Goal: Information Seeking & Learning: Check status

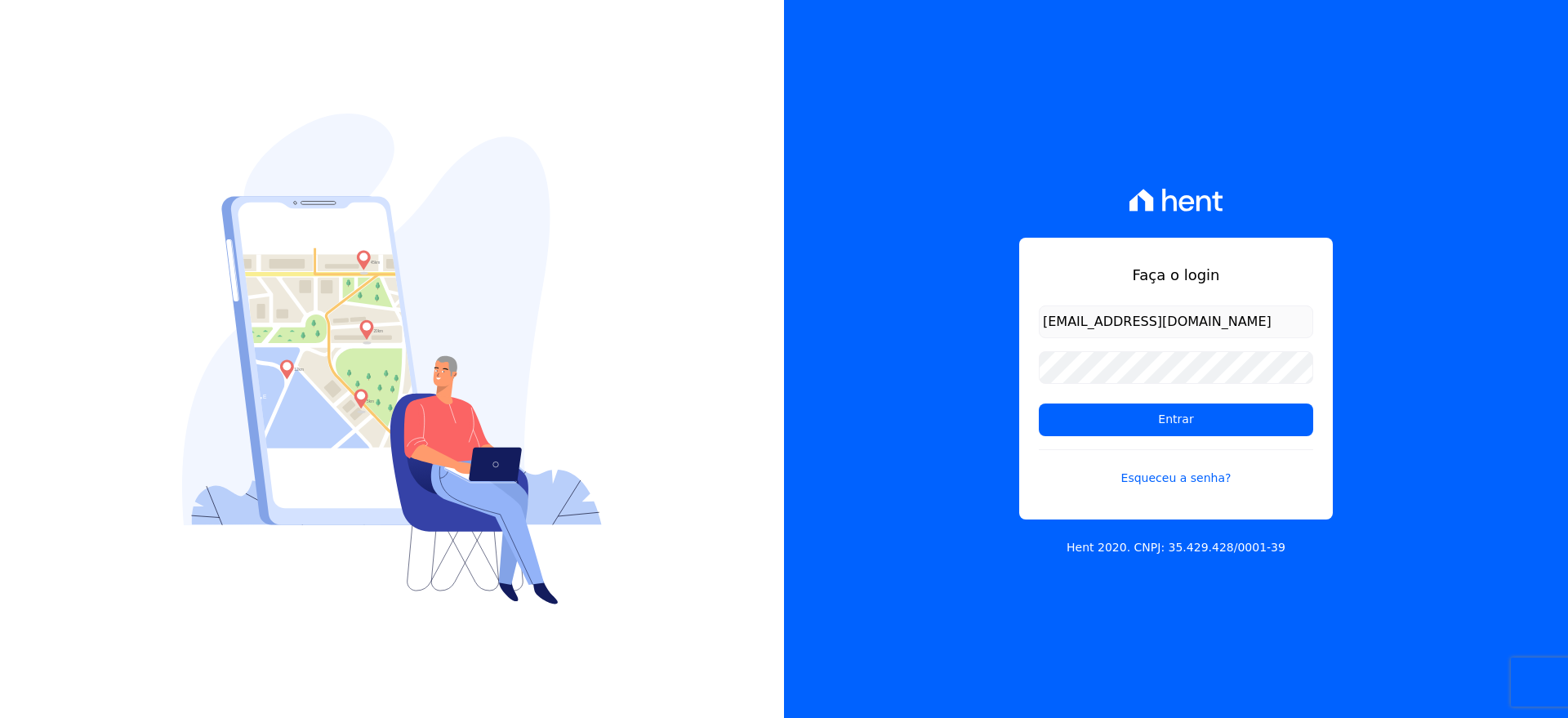
type input "[EMAIL_ADDRESS][DOMAIN_NAME]"
click at [1156, 422] on input "Entrar" at bounding box center [1175, 419] width 274 height 32
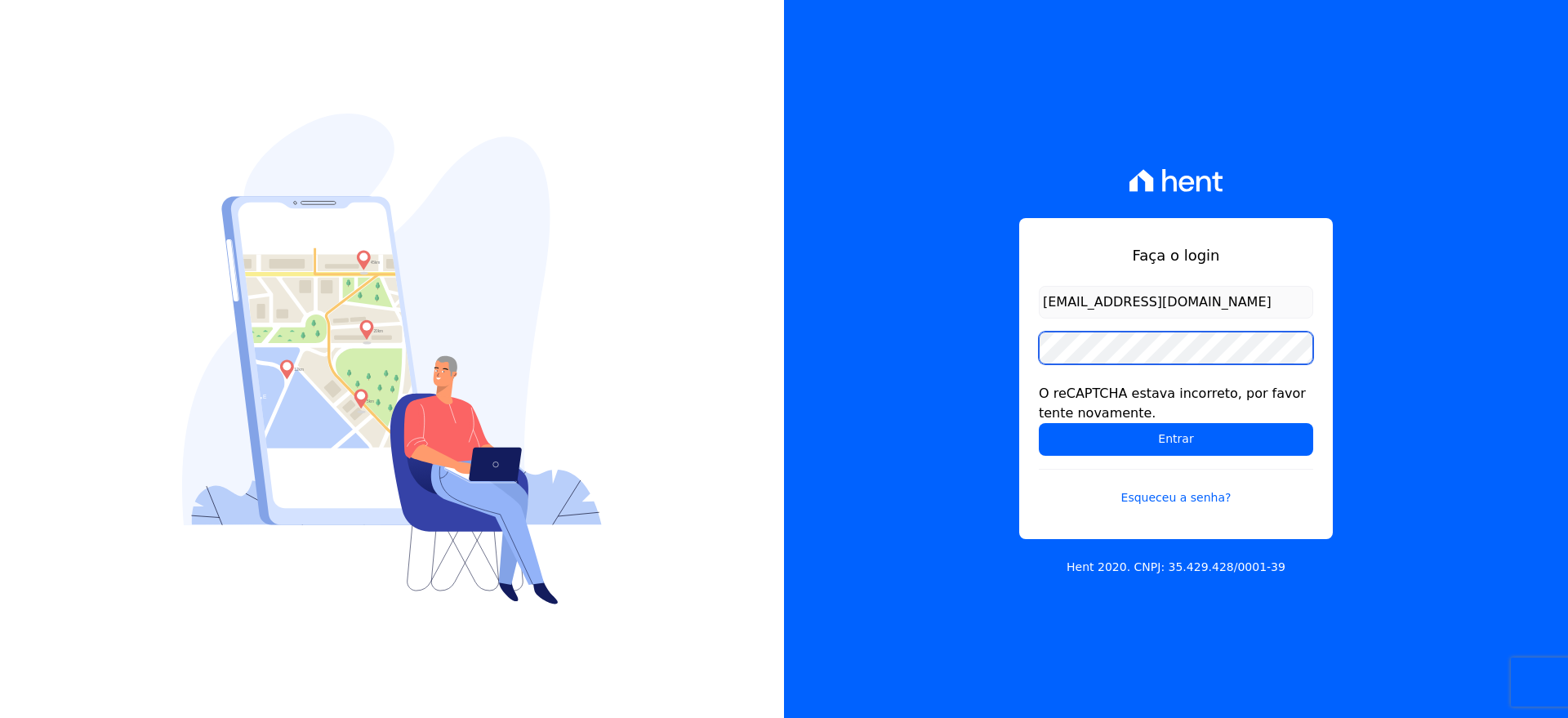
click at [1038, 423] on input "Entrar" at bounding box center [1175, 439] width 274 height 32
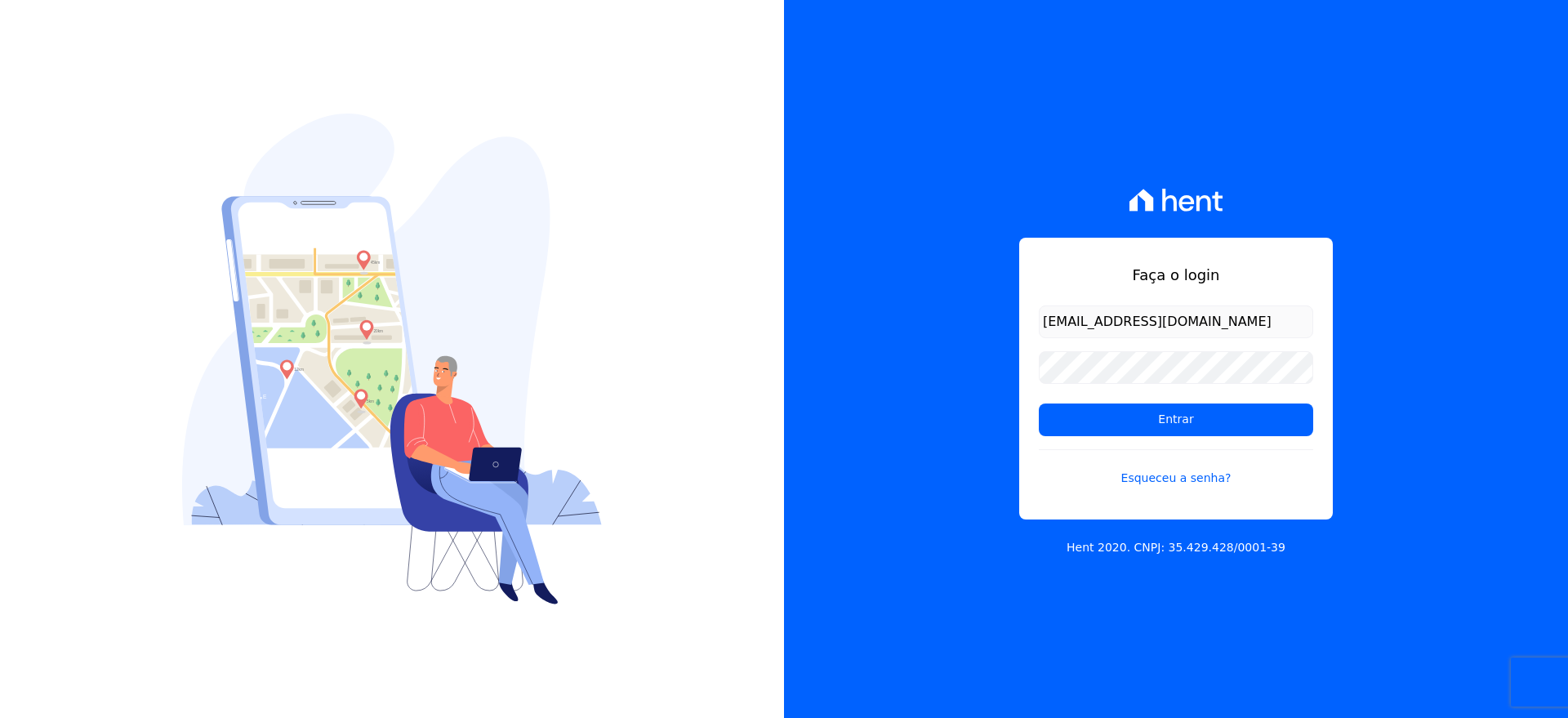
type input "[EMAIL_ADDRESS][DOMAIN_NAME]"
click at [1157, 433] on input "Entrar" at bounding box center [1175, 419] width 274 height 32
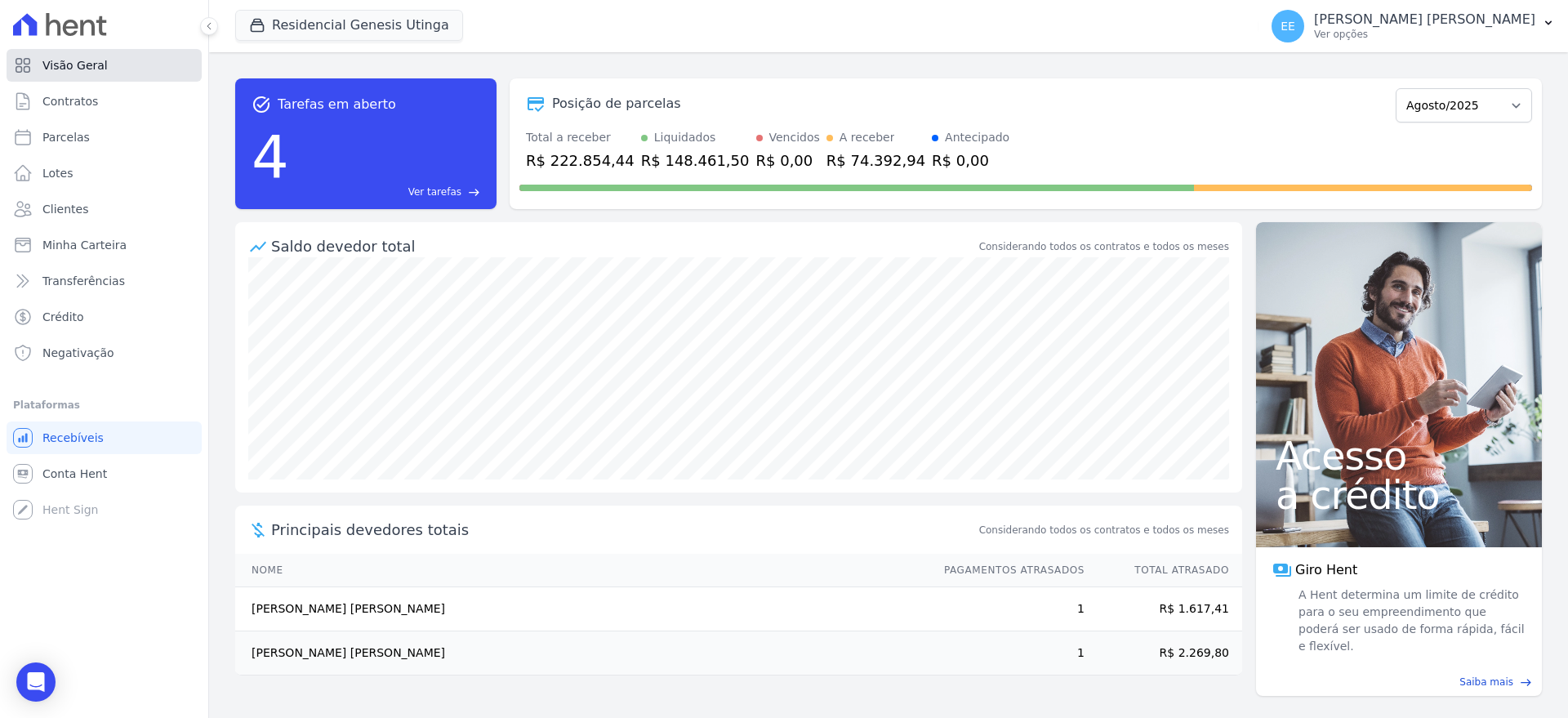
click at [59, 62] on span "Visão Geral" at bounding box center [74, 65] width 66 height 17
click at [70, 93] on span "Contratos" at bounding box center [70, 101] width 56 height 17
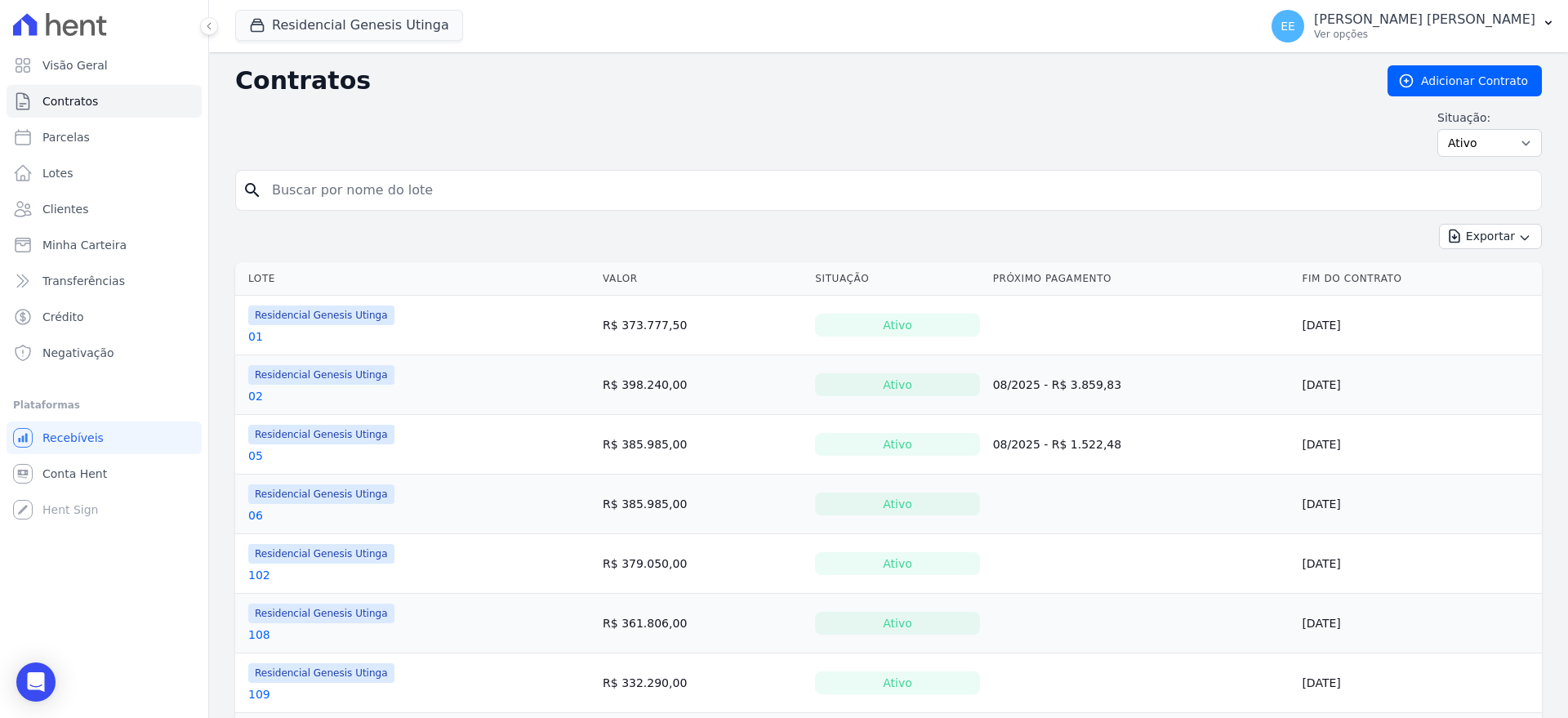
click at [449, 194] on input "search" at bounding box center [898, 190] width 1272 height 32
type input "21"
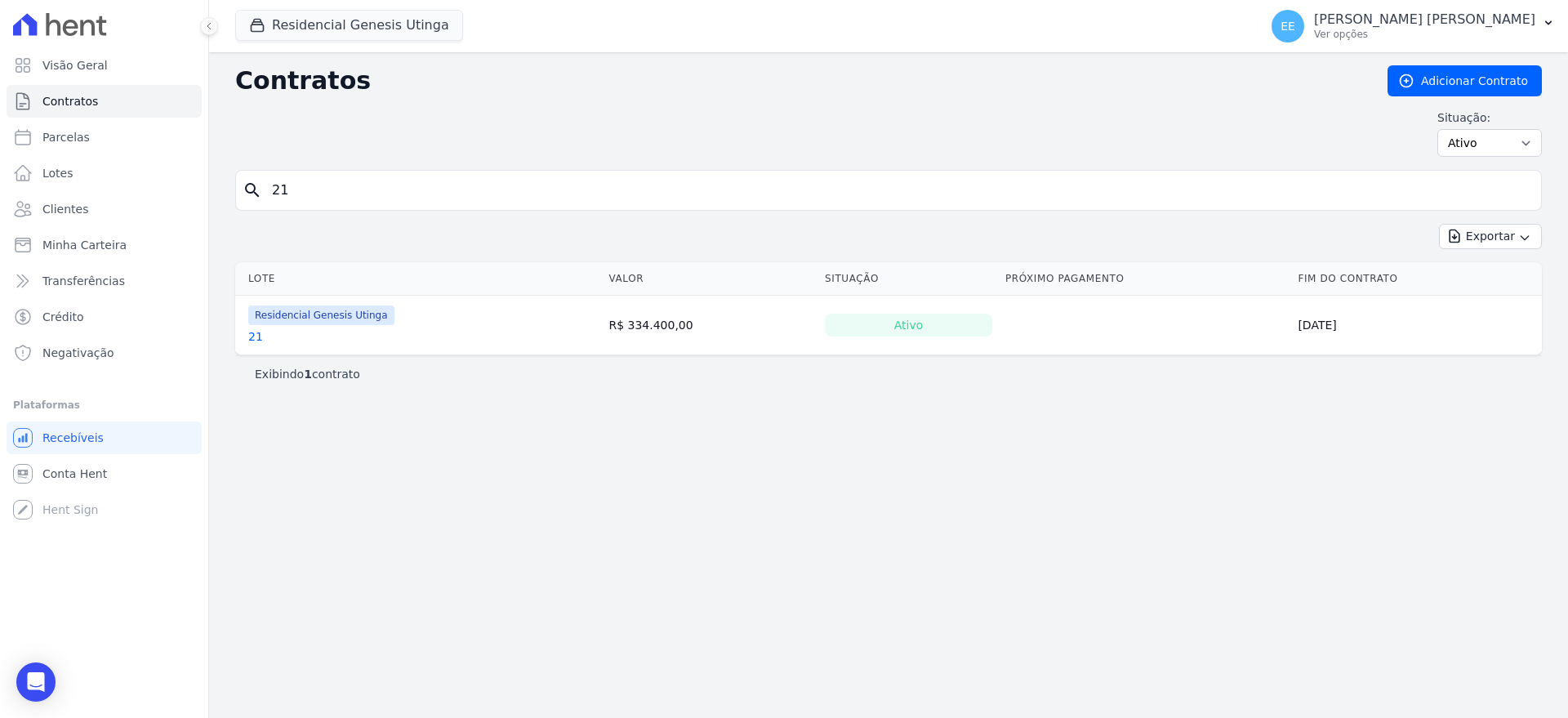
click at [254, 333] on link "21" at bounding box center [255, 336] width 15 height 17
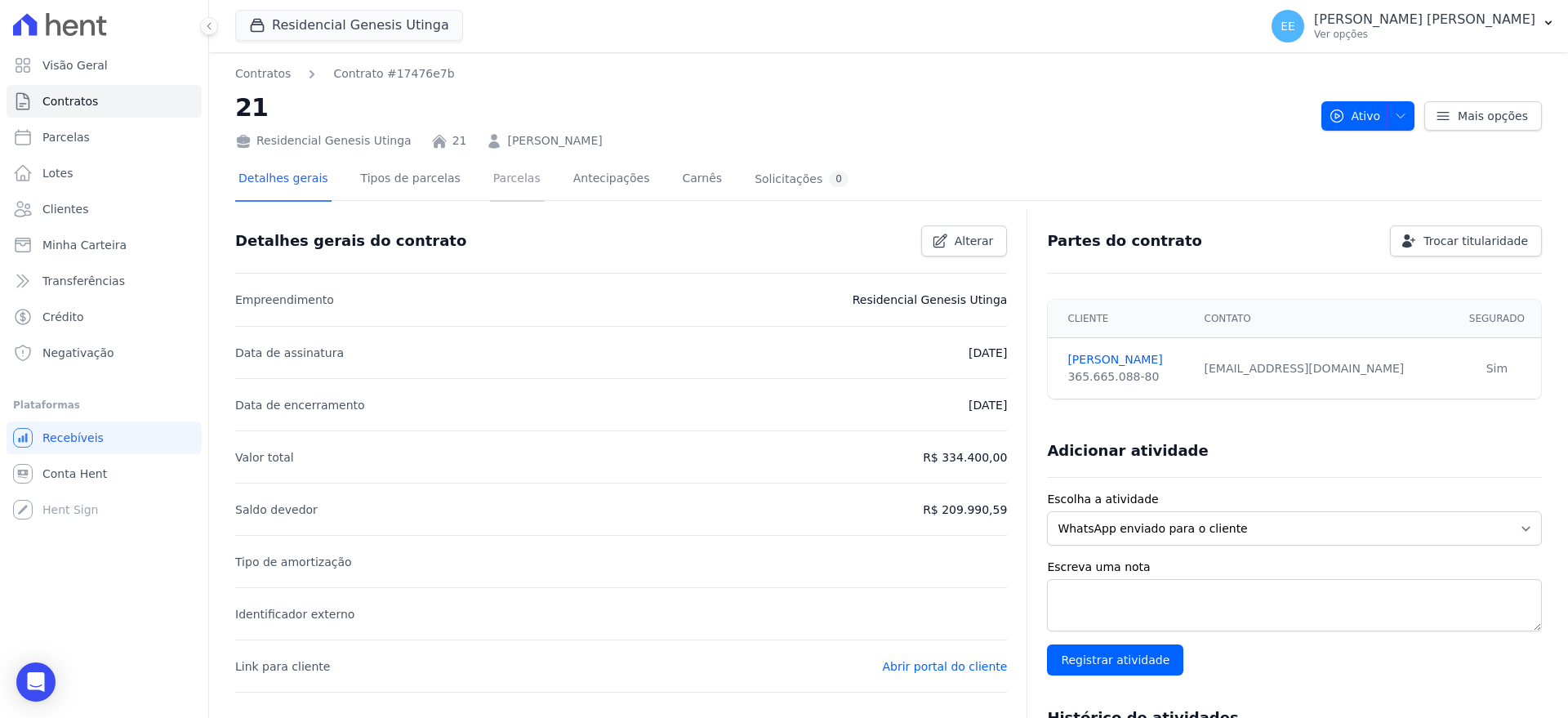
click at [493, 180] on link "Parcelas" at bounding box center [516, 180] width 54 height 43
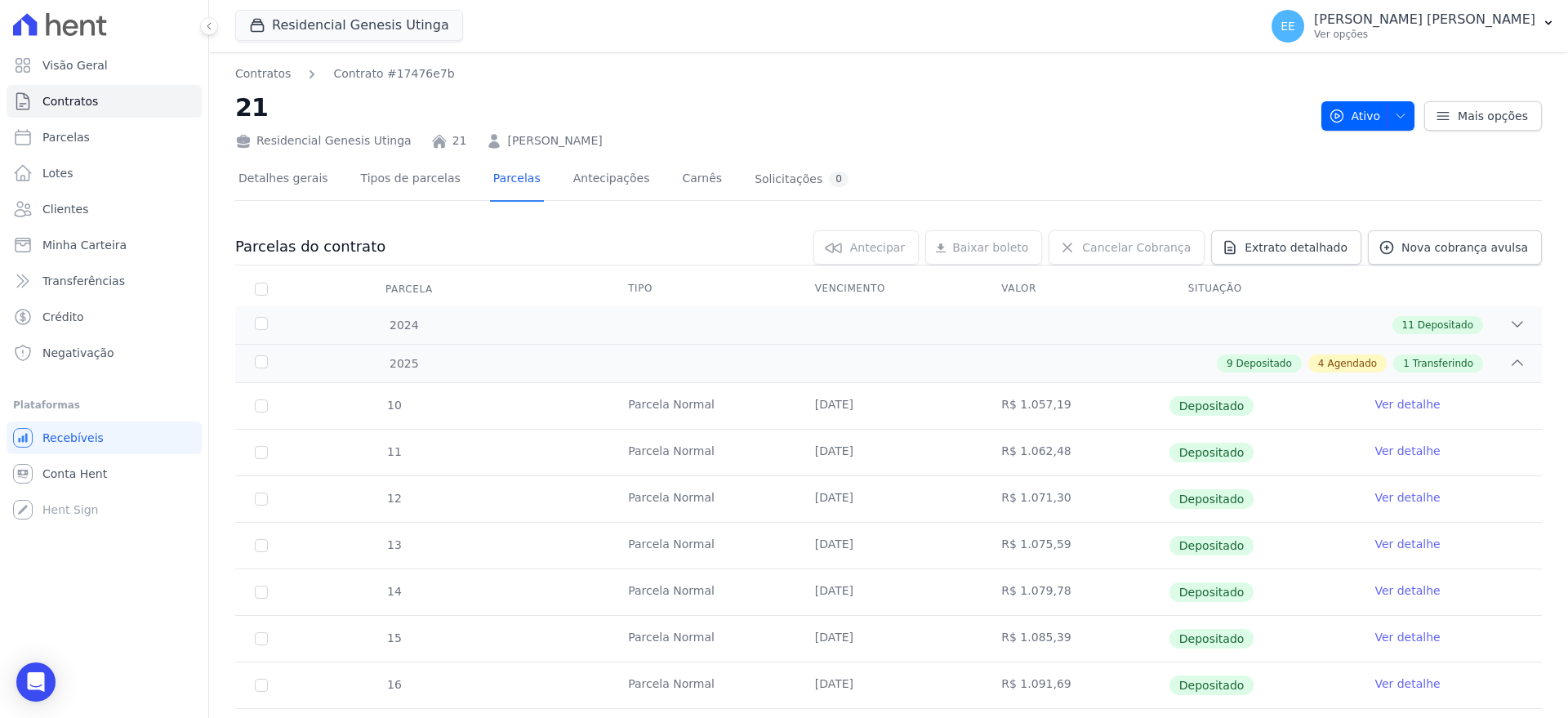
scroll to position [404, 0]
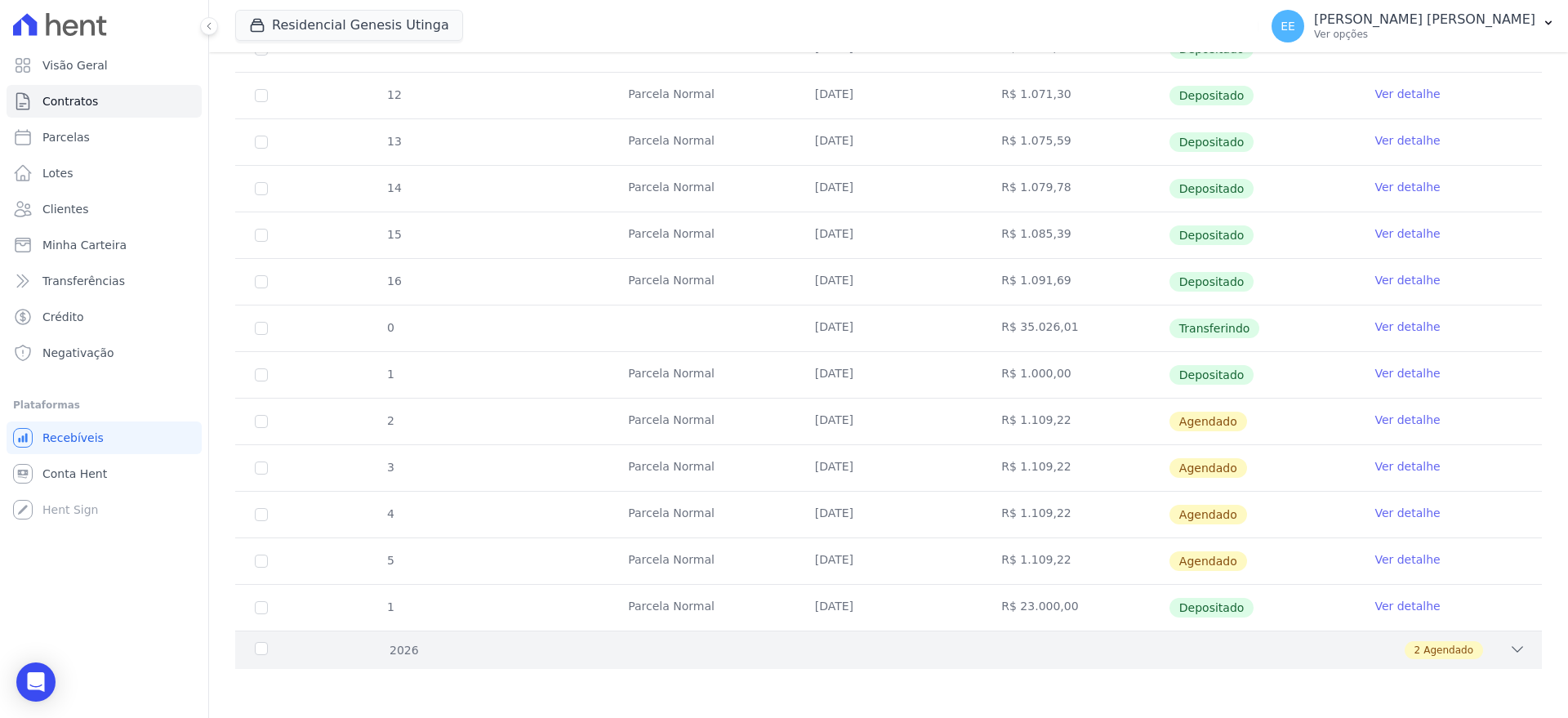
click at [1509, 646] on div "2026 2 Agendado" at bounding box center [888, 649] width 1307 height 38
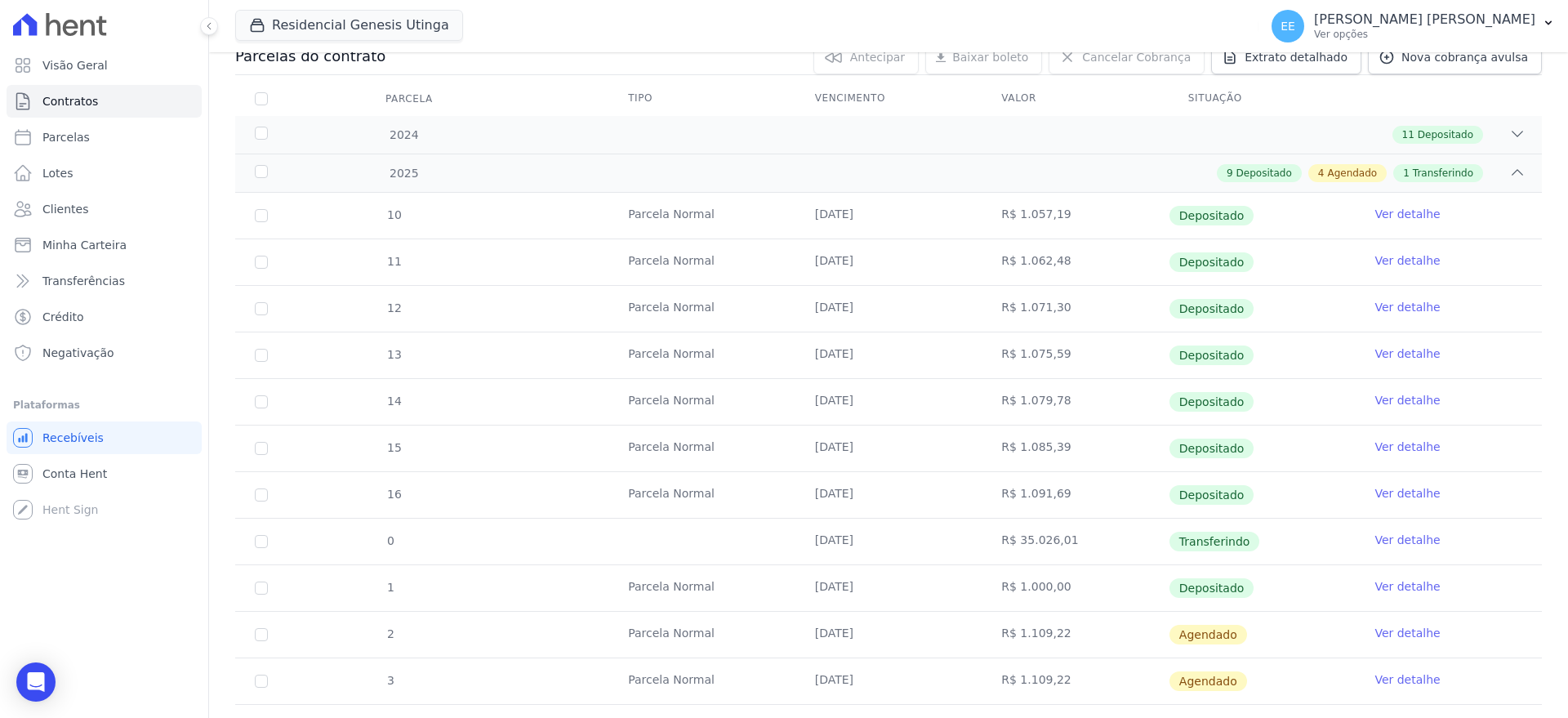
scroll to position [88, 0]
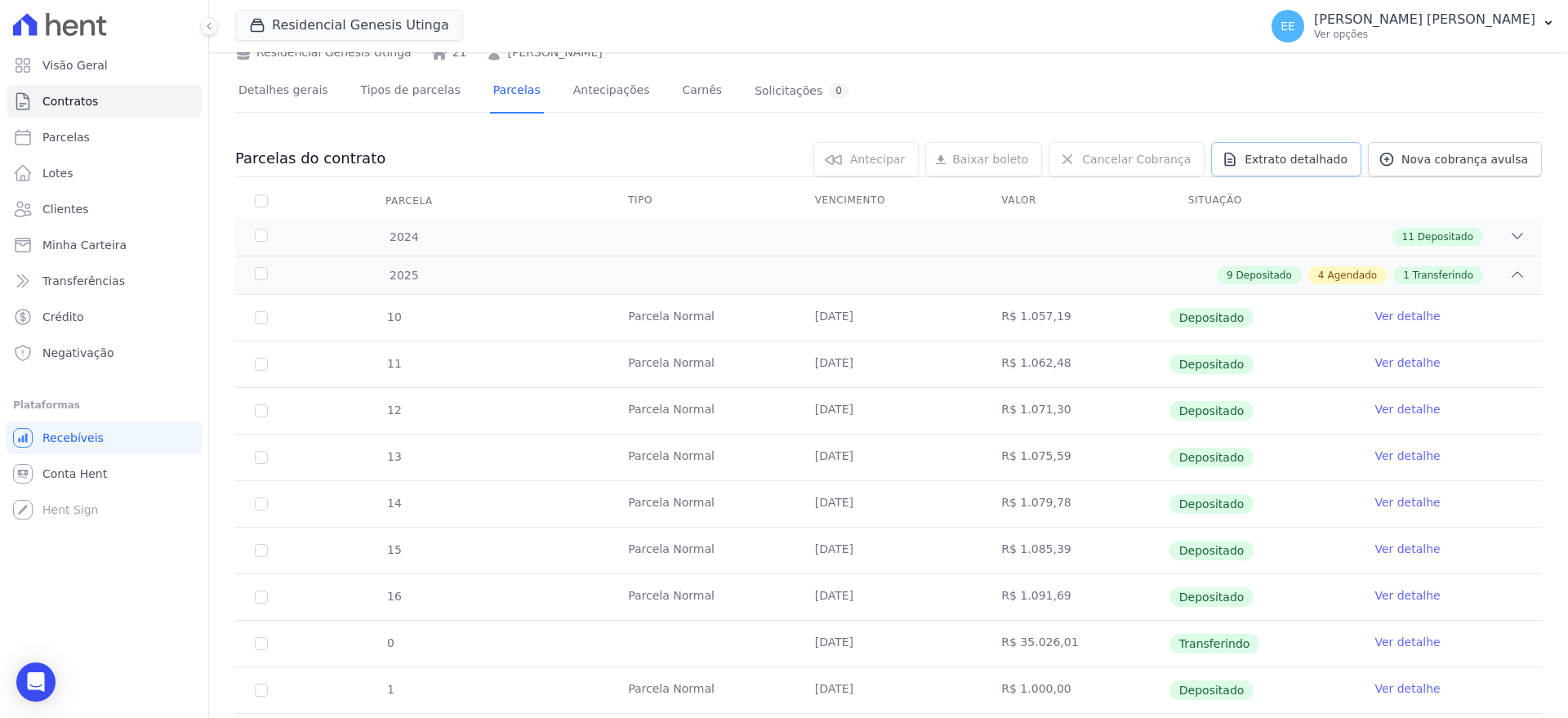
click at [1298, 155] on span "Extrato detalhado" at bounding box center [1295, 159] width 103 height 17
click at [1495, 155] on span "Exportar PDF" at bounding box center [1515, 160] width 86 height 17
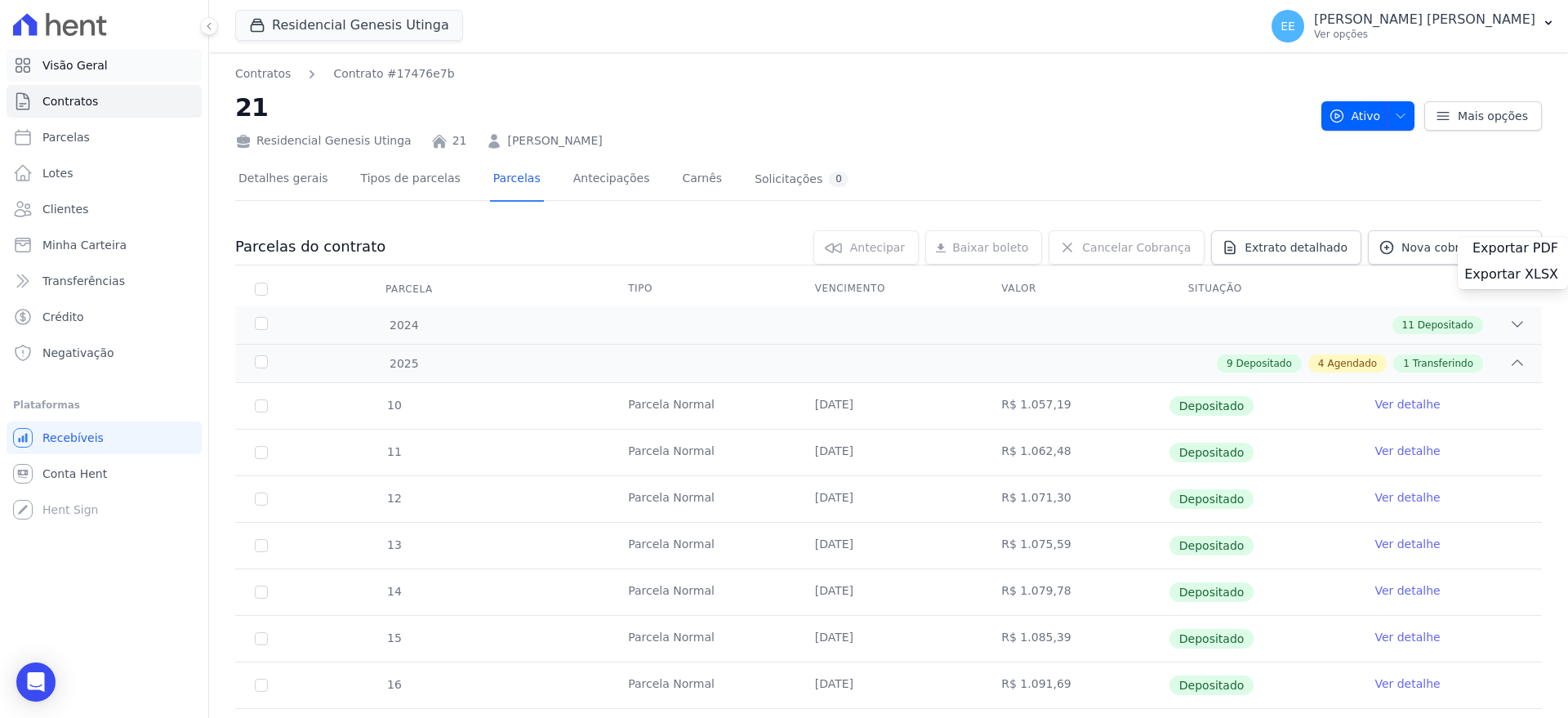
click at [133, 80] on link "Visão Geral" at bounding box center [104, 65] width 195 height 32
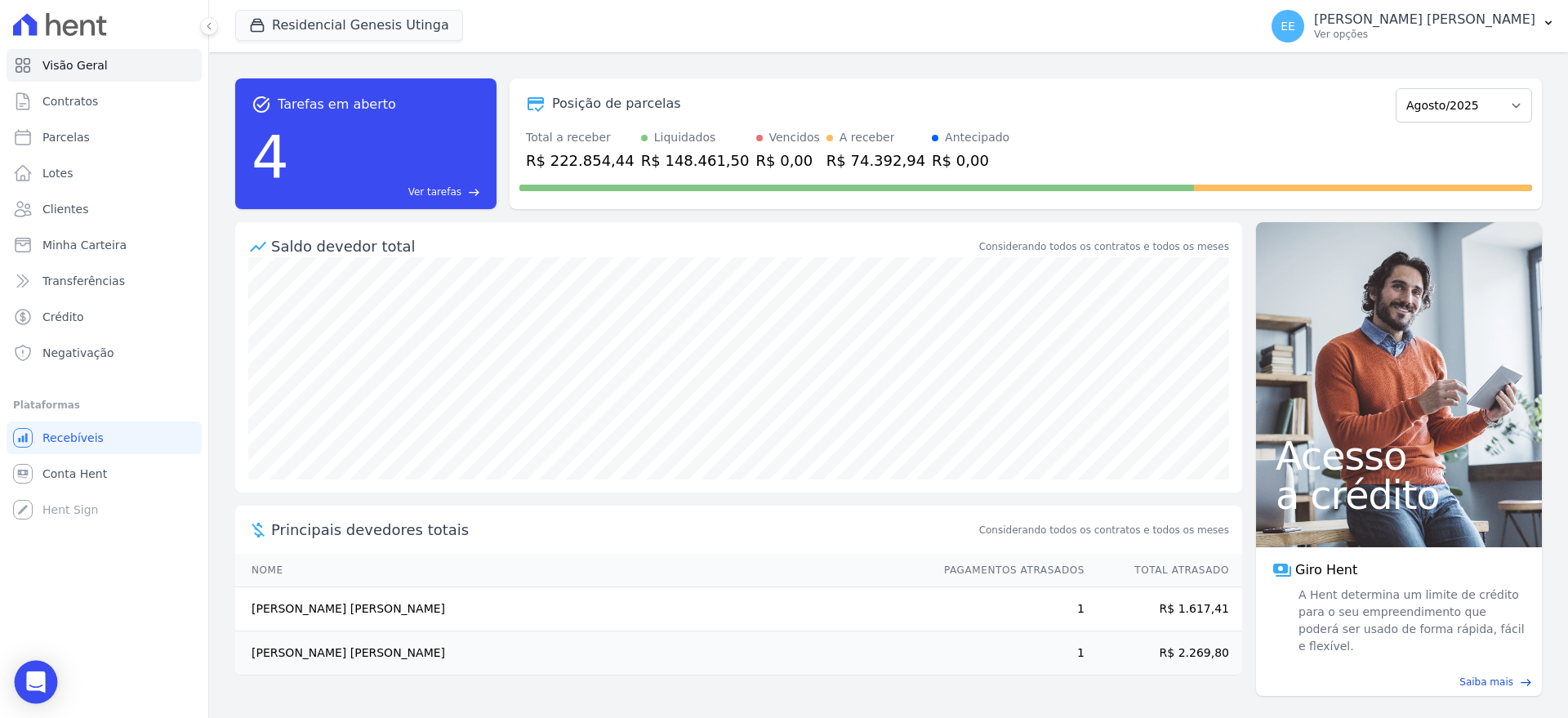
click at [26, 683] on div "Open Intercom Messenger" at bounding box center [36, 682] width 43 height 43
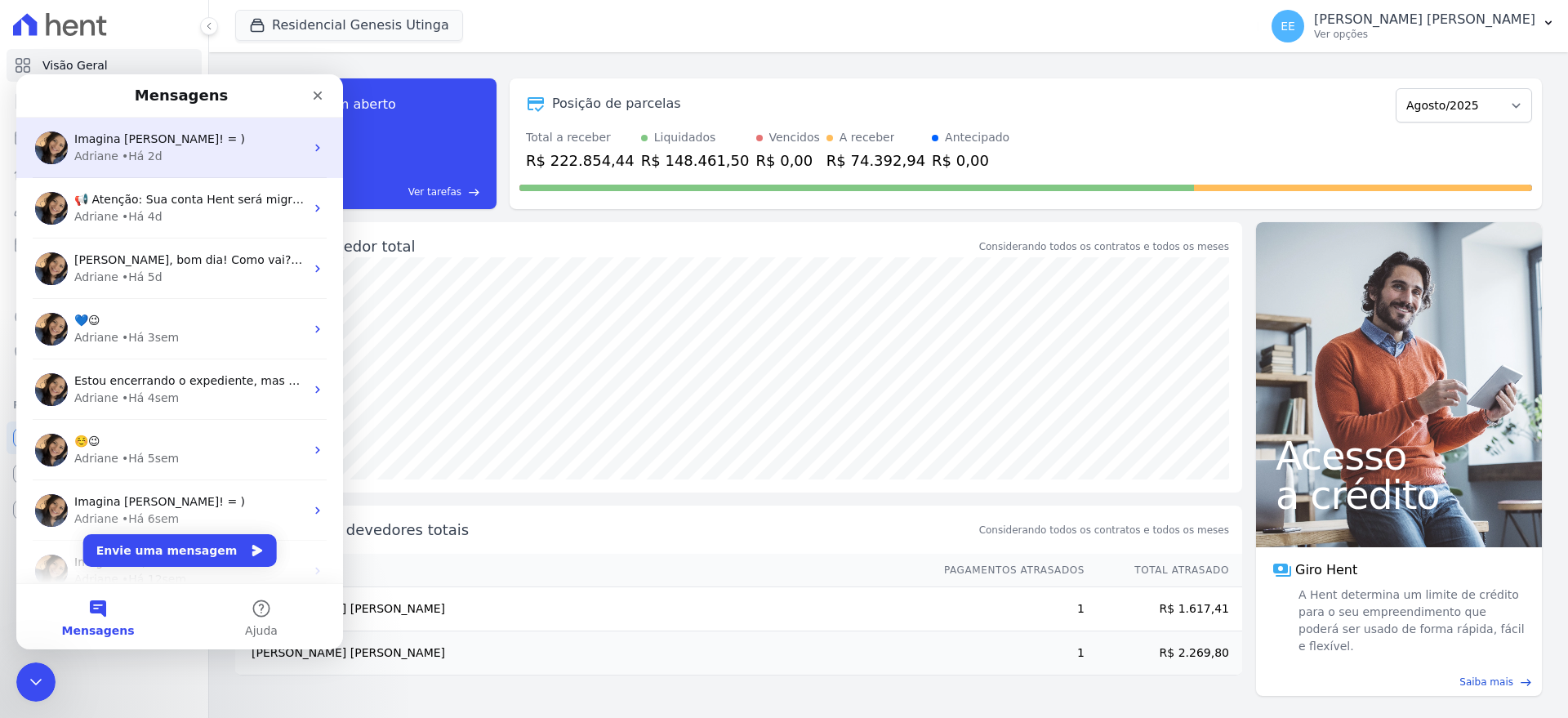
click at [160, 145] on span "Imagina Elisabete! = )" at bounding box center [160, 138] width 170 height 13
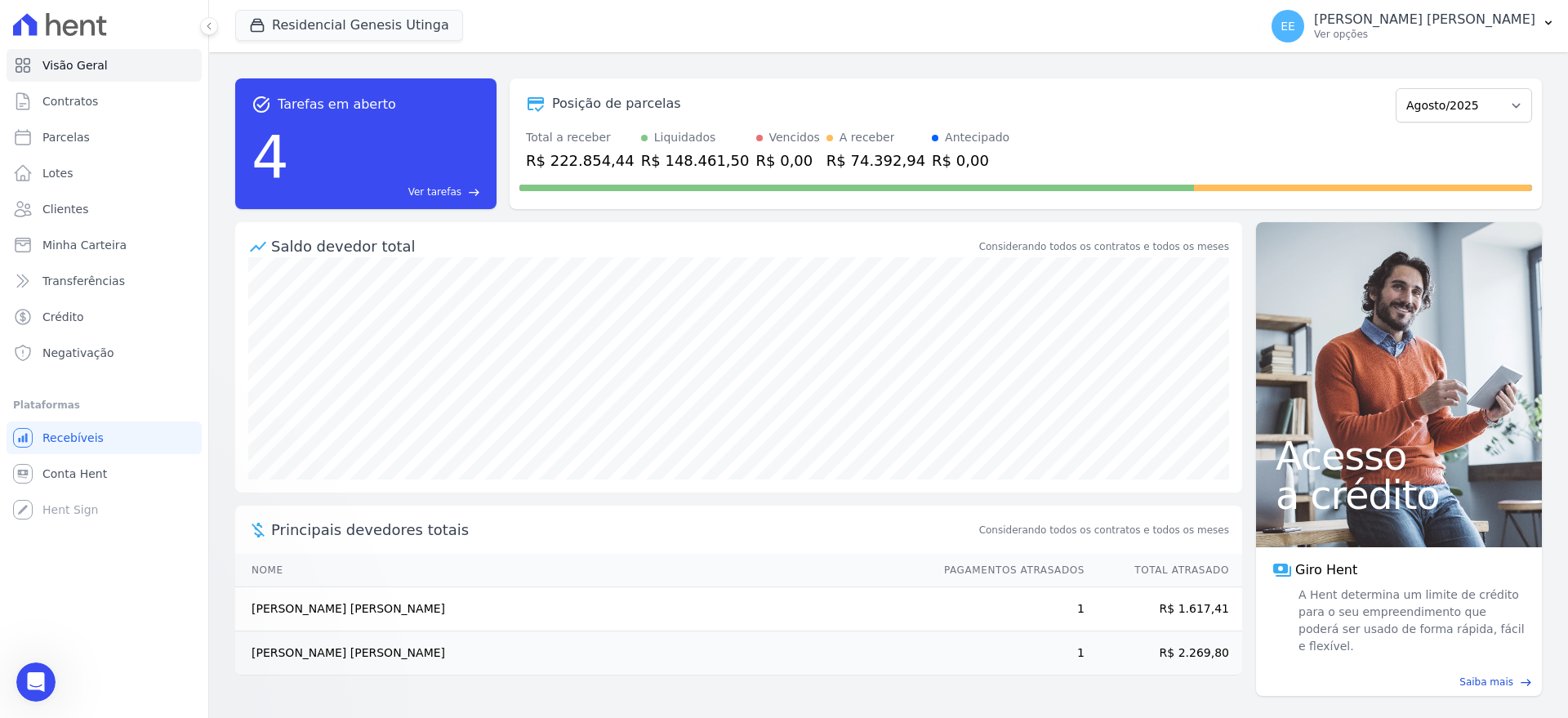
scroll to position [102, 0]
